Goal: Check status: Check status

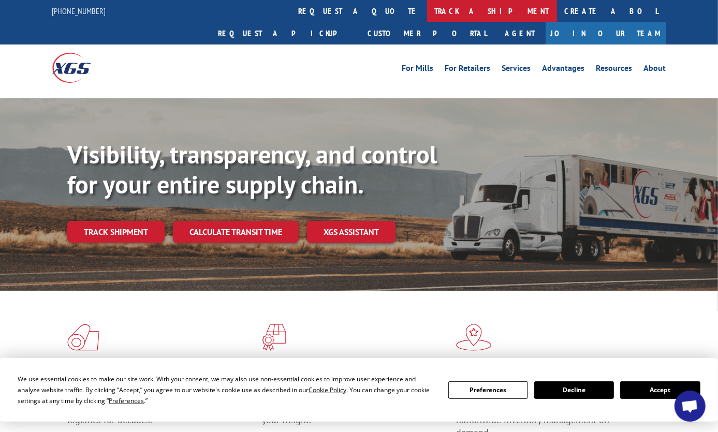
click at [427, 9] on link "track a shipment" at bounding box center [492, 11] width 130 height 22
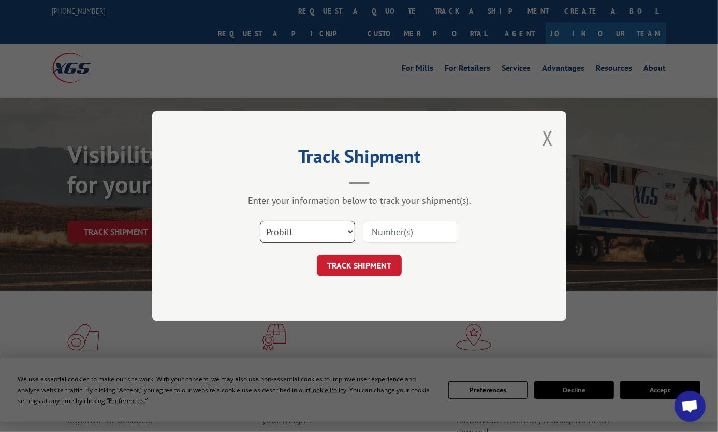
click at [340, 228] on select "Select category... Probill BOL PO" at bounding box center [307, 232] width 95 height 22
select select "po"
click at [260, 221] on select "Select category... Probill BOL PO" at bounding box center [307, 232] width 95 height 22
click at [397, 234] on input at bounding box center [410, 232] width 95 height 22
type input "e"
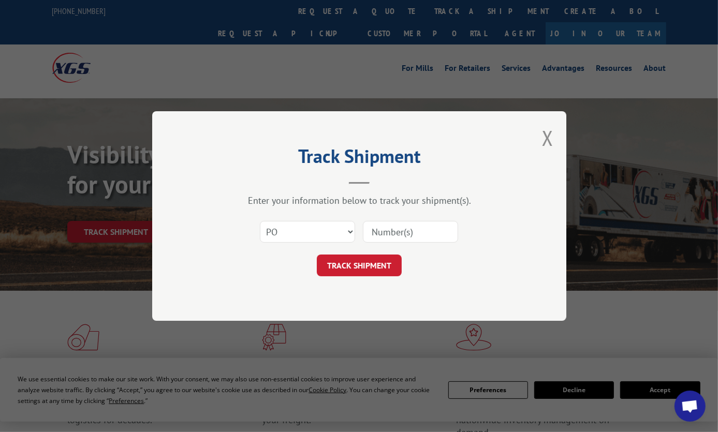
click at [420, 228] on input at bounding box center [410, 232] width 95 height 22
paste input "ENG84343REP"
type input "ENG84343REP"
click at [374, 263] on button "TRACK SHIPMENT" at bounding box center [359, 266] width 85 height 22
